Goal: Information Seeking & Learning: Understand process/instructions

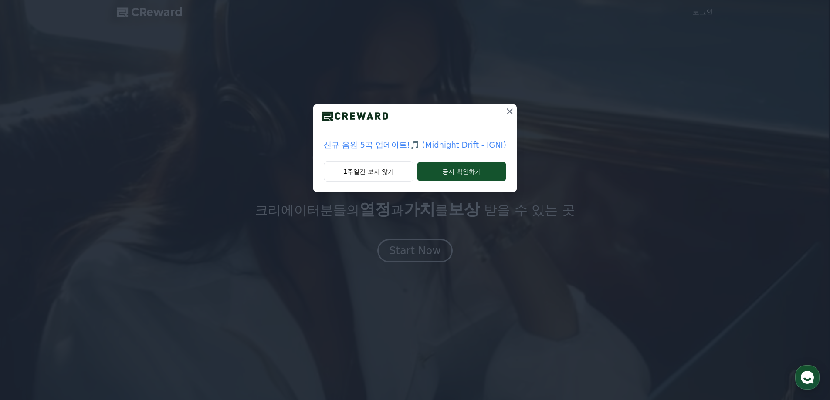
click at [505, 110] on icon at bounding box center [510, 111] width 10 height 10
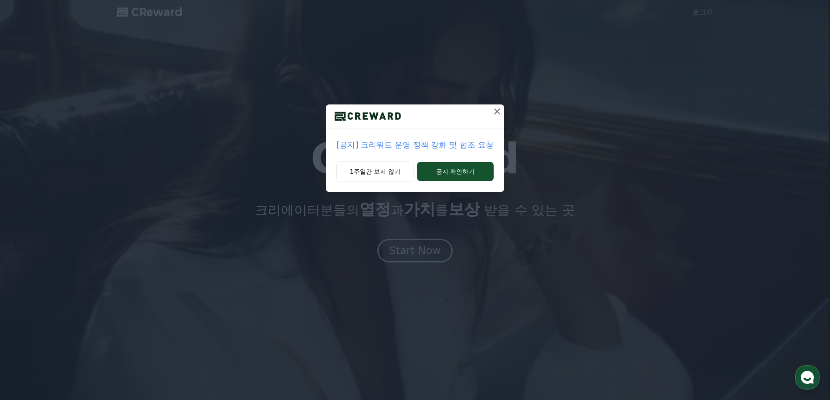
click at [497, 112] on icon at bounding box center [497, 111] width 6 height 6
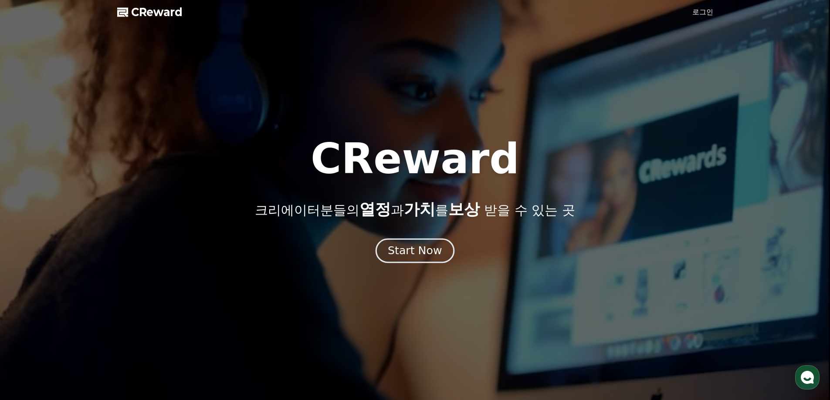
click at [423, 251] on div "Start Now" at bounding box center [415, 251] width 54 height 15
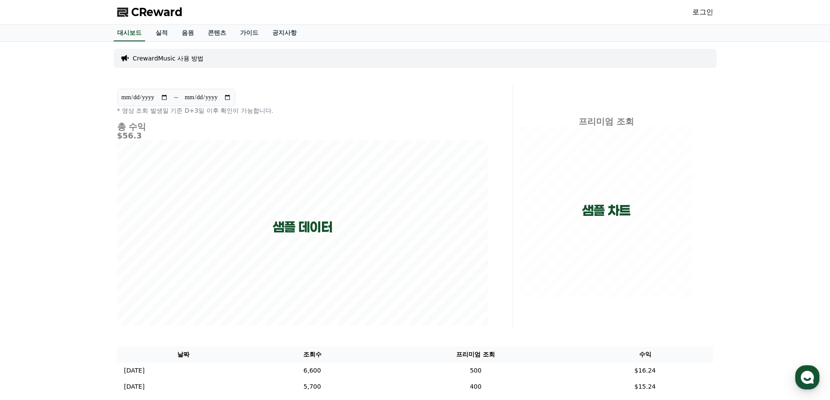
click at [175, 60] on p "CrewardMusic 사용 방법" at bounding box center [168, 58] width 71 height 9
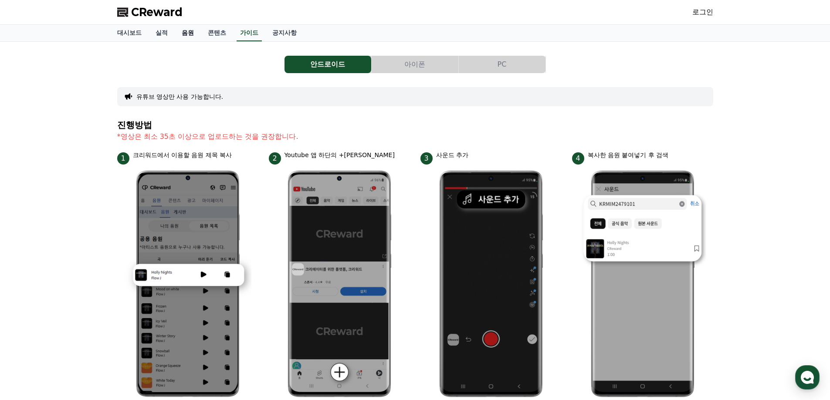
click at [183, 32] on link "음원" at bounding box center [188, 33] width 26 height 17
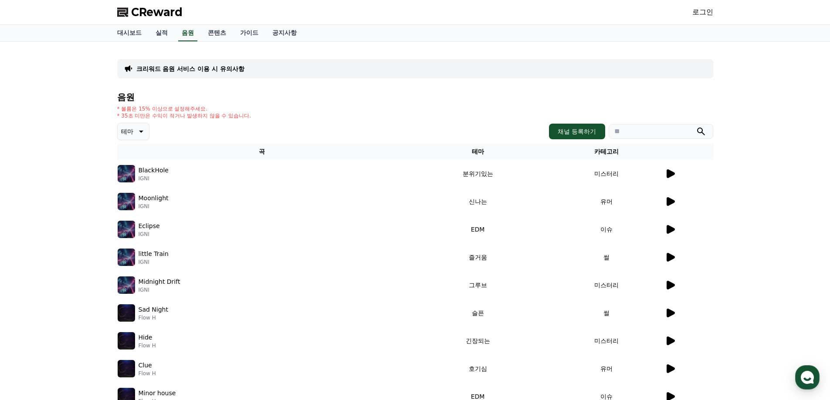
click at [666, 174] on icon at bounding box center [670, 174] width 10 height 10
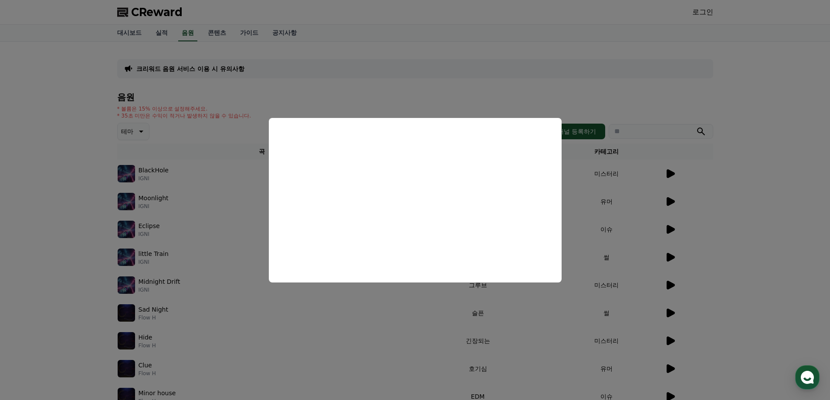
click at [58, 313] on button "close modal" at bounding box center [415, 200] width 830 height 400
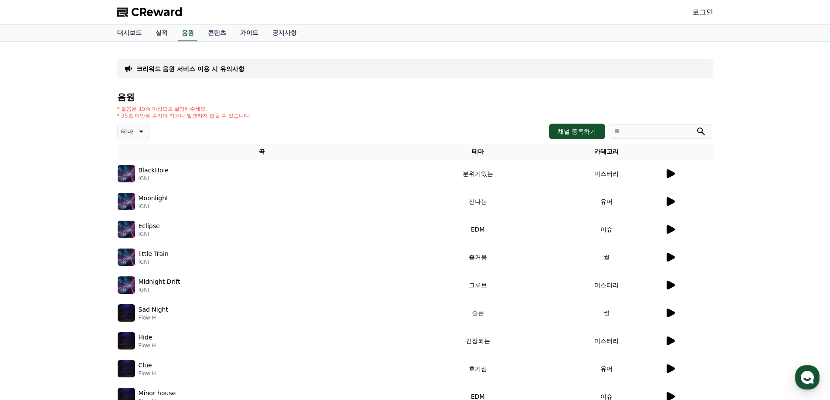
click at [254, 34] on link "가이드" at bounding box center [249, 33] width 32 height 17
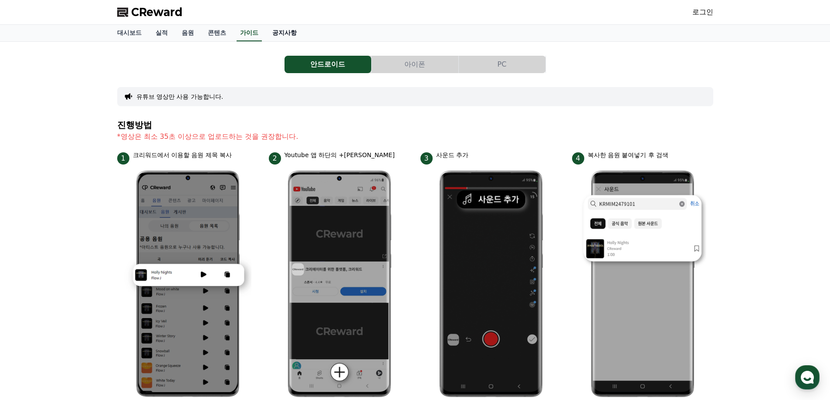
click at [283, 30] on link "공지사항" at bounding box center [284, 33] width 38 height 17
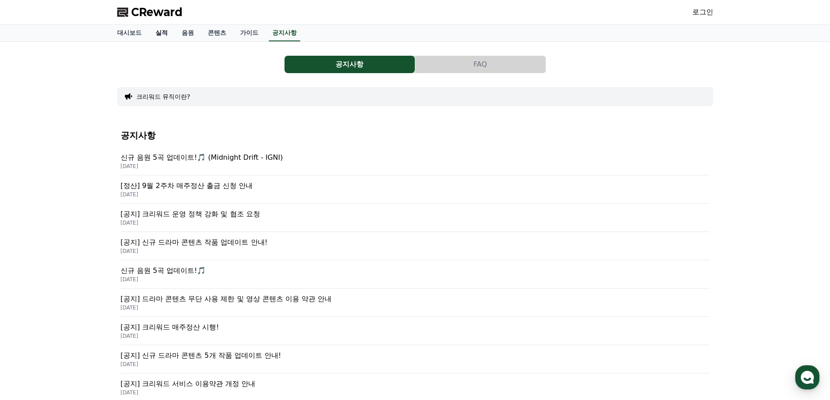
click at [166, 34] on link "실적" at bounding box center [162, 33] width 26 height 17
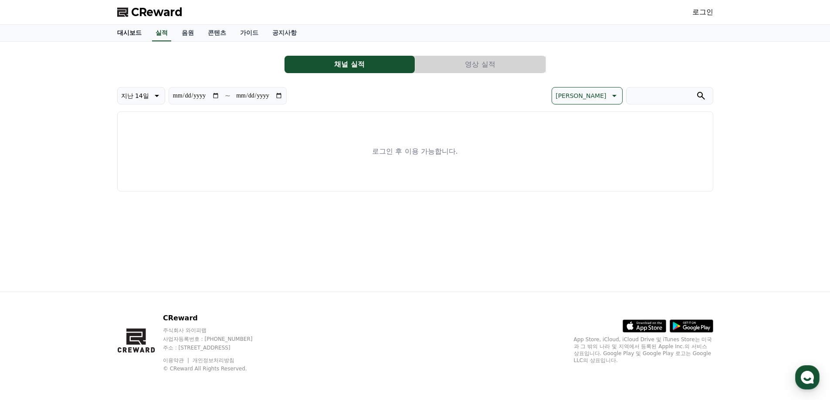
click at [124, 32] on link "대시보드" at bounding box center [129, 33] width 38 height 17
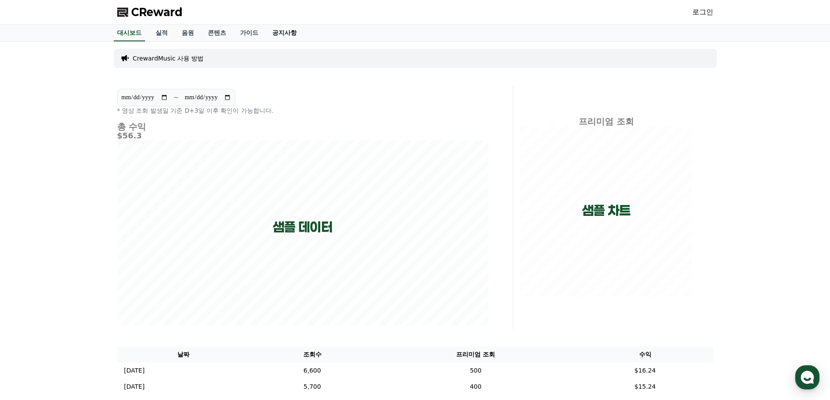
click at [293, 32] on link "공지사항" at bounding box center [284, 33] width 38 height 17
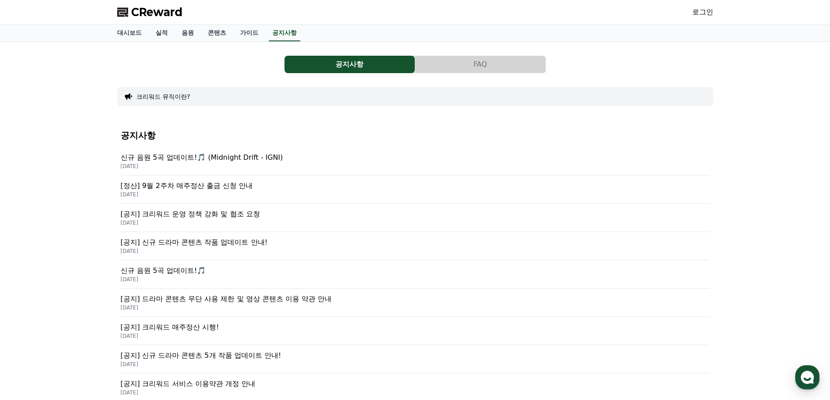
click at [465, 61] on button "FAQ" at bounding box center [480, 64] width 130 height 17
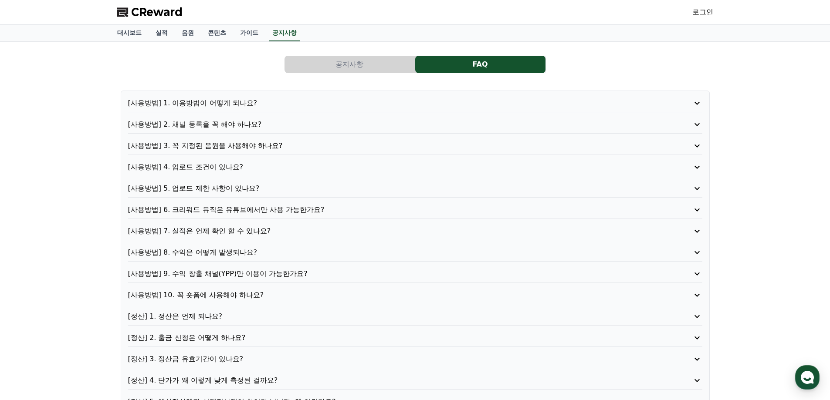
click at [220, 105] on p "[사용방법] 1. 이용방법이 어떻게 되나요?" at bounding box center [392, 103] width 528 height 10
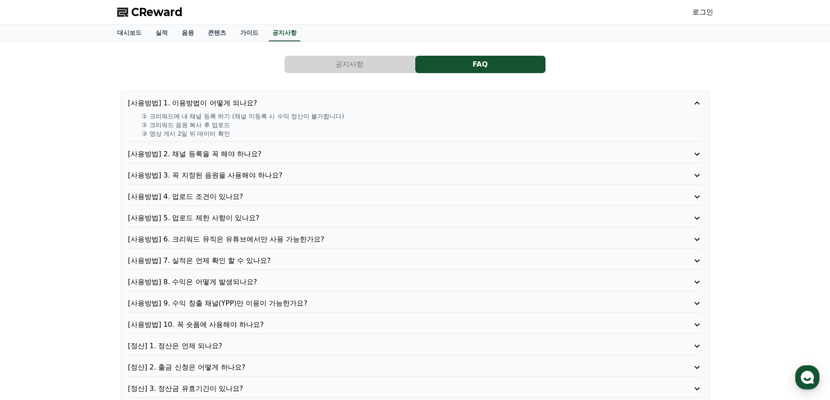
click at [279, 301] on p "[사용방법] 9. 수익 창출 채널(YPP)만 이용이 가능한가요?" at bounding box center [392, 303] width 528 height 10
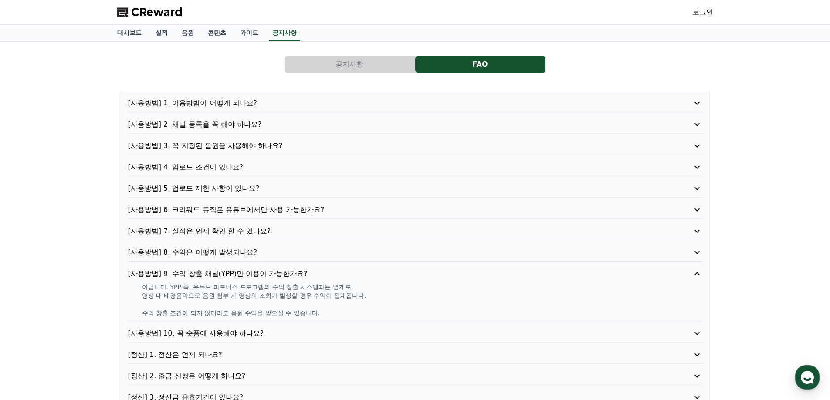
click at [220, 251] on p "[사용방법] 8. 수익은 어떻게 발생되나요?" at bounding box center [392, 252] width 528 height 10
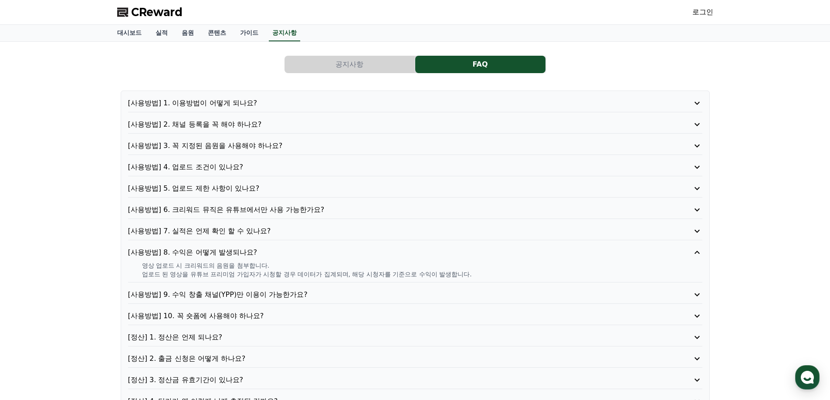
drag, startPoint x: 352, startPoint y: 278, endPoint x: 486, endPoint y: 273, distance: 134.3
click at [486, 273] on p "업로드 된 영상을 유튜브 프리미엄 가입자가 시청할 경우 데이터가 집계되며, 해당 시청자를 기준으로 수익이 발생합니다." at bounding box center [422, 274] width 560 height 9
click at [500, 273] on p "업로드 된 영상을 유튜브 프리미엄 가입자가 시청할 경우 데이터가 집계되며, 해당 시청자를 기준으로 수익이 발생합니다." at bounding box center [422, 274] width 560 height 9
drag, startPoint x: 139, startPoint y: 269, endPoint x: 310, endPoint y: 276, distance: 171.3
click at [310, 276] on div "영상 업로드 시 크리워드의 음원을 첨부합니다. 업로드 된 영상을 유튜브 프리미엄 가입자가 시청할 경우 데이터가 집계되며, 해당 시청자를 기준으…" at bounding box center [415, 269] width 574 height 17
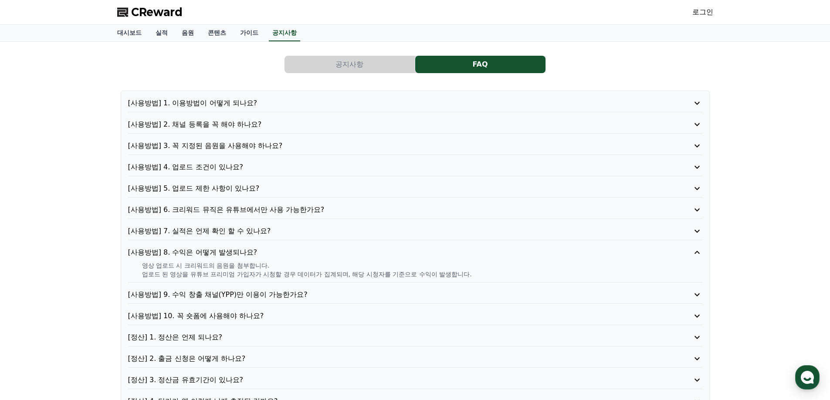
click at [332, 275] on p "업로드 된 영상을 유튜브 프리미엄 가입자가 시청할 경우 데이터가 집계되며, 해당 시청자를 기준으로 수익이 발생합니다." at bounding box center [422, 274] width 560 height 9
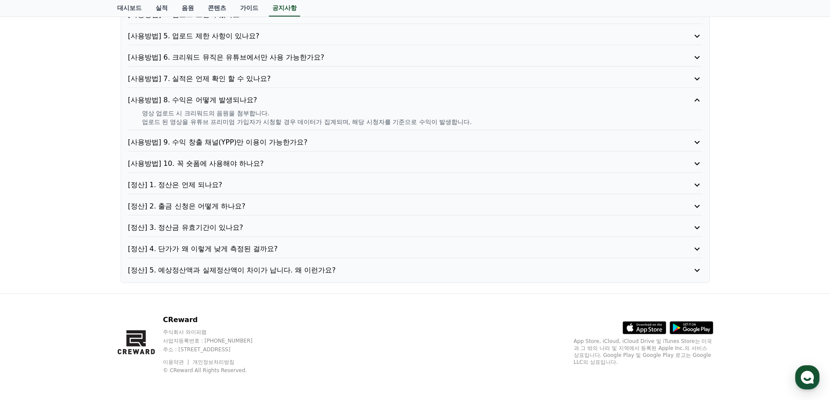
scroll to position [154, 0]
click at [209, 248] on p "[정산] 4. 단가가 왜 이렇게 낮게 측정된 걸까요?" at bounding box center [392, 247] width 528 height 10
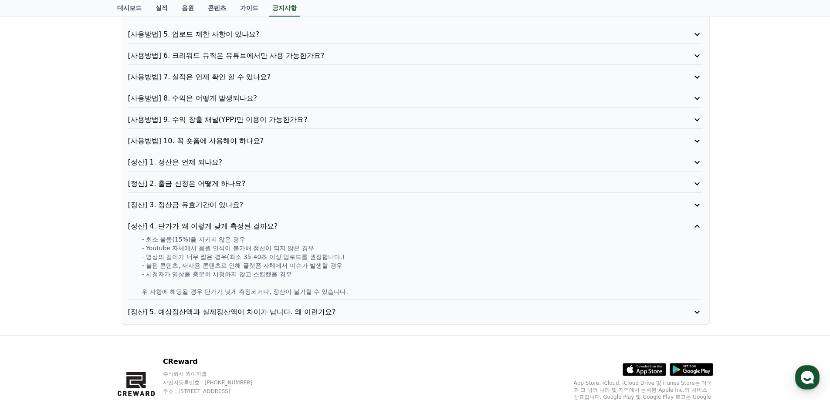
drag, startPoint x: 148, startPoint y: 249, endPoint x: 364, endPoint y: 292, distance: 220.4
click at [364, 292] on div "- 최소 볼륨(15%)을 지키지 않은 경우 - Youtube 자체에서 음원 인식이 불가해 정산이 되지 않은 경우 - 영상의 길이가 너무 짧은 …" at bounding box center [415, 265] width 574 height 61
click at [389, 297] on div "[정산] 4. 단가가 왜 이렇게 낮게 측정된 걸까요? - 최소 볼륨(15%)을 지키지 않은 경우 - Youtube 자체에서 음원 인식이 불가해…" at bounding box center [415, 260] width 574 height 79
click at [197, 141] on p "[사용방법] 10. 꼭 숏폼에 사용해야 하나요?" at bounding box center [392, 141] width 528 height 10
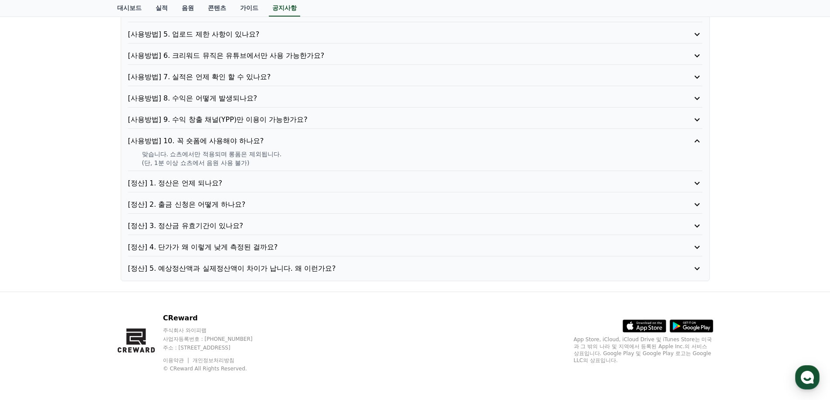
click at [194, 99] on p "[사용방법] 8. 수익은 어떻게 발생되나요?" at bounding box center [392, 98] width 528 height 10
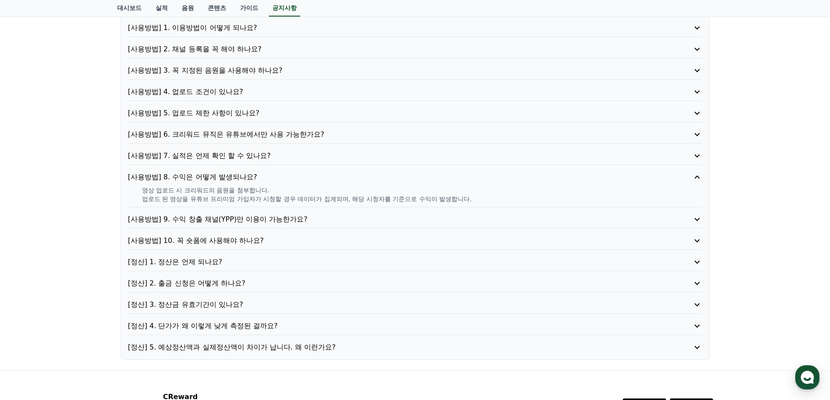
scroll to position [24, 0]
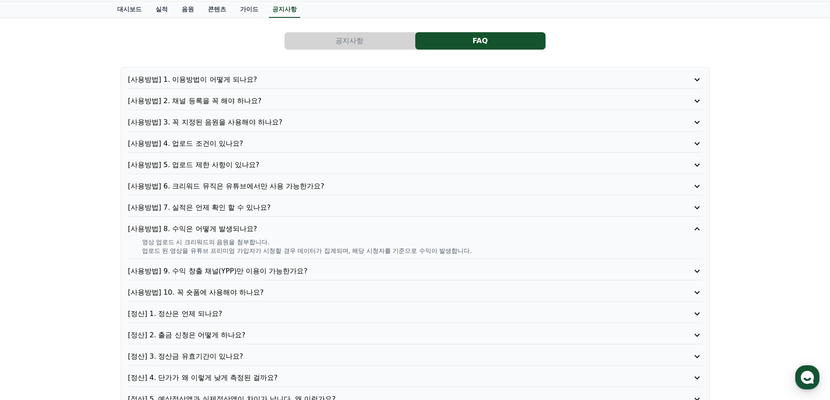
click at [220, 210] on p "[사용방법] 7. 실적은 언제 확인 할 수 있나요?" at bounding box center [392, 208] width 528 height 10
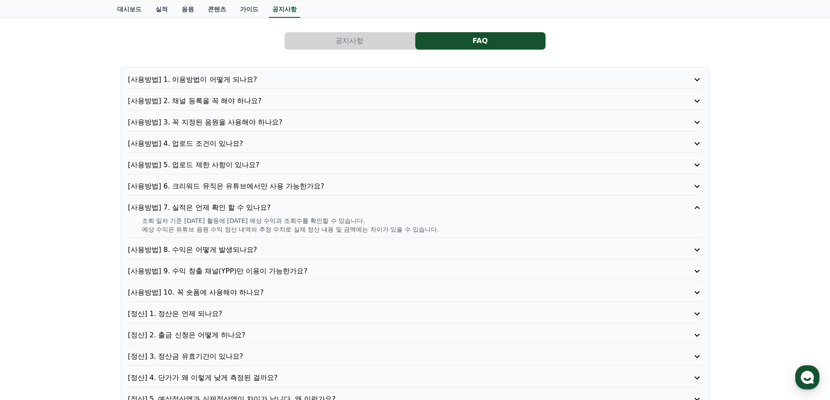
click at [238, 186] on p "[사용방법] 6. 크리워드 뮤직은 유튜브에서만 사용 가능한가요?" at bounding box center [392, 186] width 528 height 10
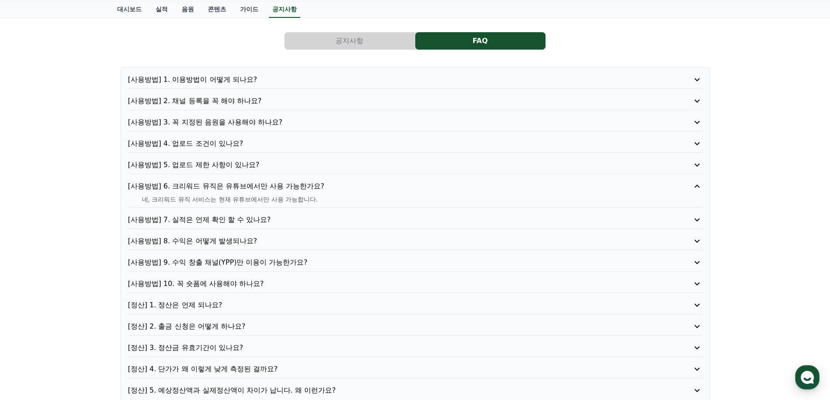
click at [219, 166] on p "[사용방법] 5. 업로드 제한 사항이 있나요?" at bounding box center [392, 165] width 528 height 10
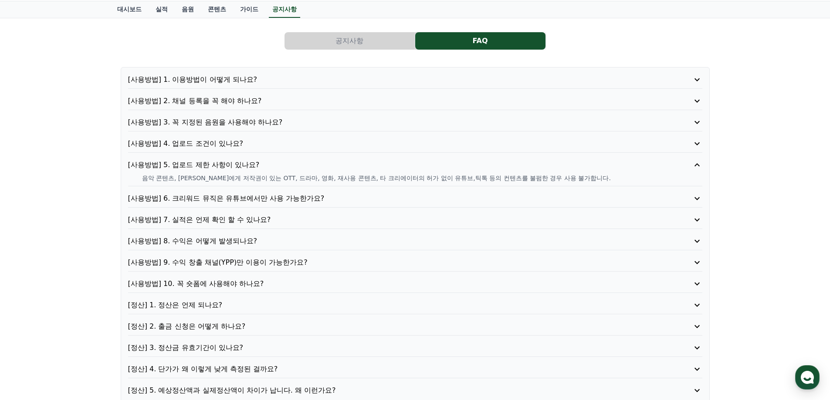
drag, startPoint x: 144, startPoint y: 179, endPoint x: 389, endPoint y: 186, distance: 244.5
click at [389, 186] on div "[사용방법] 5. 업로드 제한 사항이 있나요? 음악 콘텐츠, [PERSON_NAME]에게 저작권이 있는 OTT, 드라마, 영화, 재사용 콘텐츠…" at bounding box center [415, 173] width 574 height 27
click at [181, 143] on p "[사용방법] 4. 업로드 조건이 있나요?" at bounding box center [392, 144] width 528 height 10
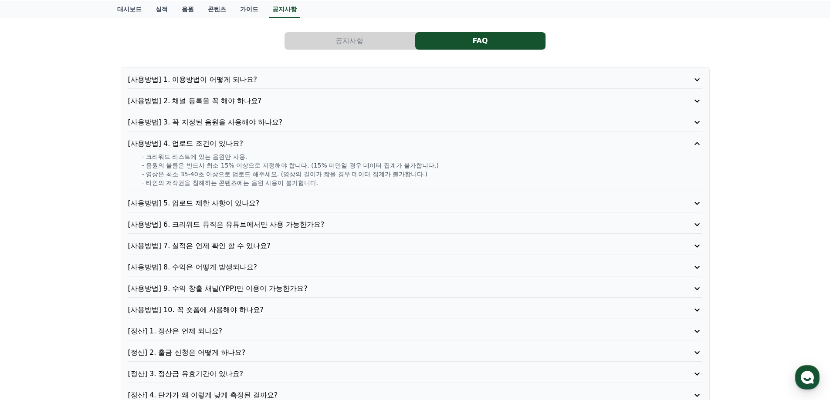
drag, startPoint x: 146, startPoint y: 158, endPoint x: 333, endPoint y: 182, distance: 189.3
click at [333, 182] on div "- 크리워드 리스트에 있는 음원만 사용. - 음원의 볼륨은 반드시 최소 15% 이상으로 지정해야 합니다. (15% 미만일 경우 데이터 집계가 …" at bounding box center [415, 169] width 574 height 35
click at [341, 182] on p "- 타인의 저작권을 침해하는 콘텐츠에는 음원 사용이 불가합니다." at bounding box center [422, 183] width 560 height 9
click at [83, 200] on div "공지사항 FAQ [사용방법] 1. 이용방법이 어떻게 되나요? [사용방법] 2. 채널 등록을 꼭 해야 하나요? [사용방법] 3. 꼭 지정된 음원…" at bounding box center [415, 229] width 830 height 422
